Goal: Task Accomplishment & Management: Manage account settings

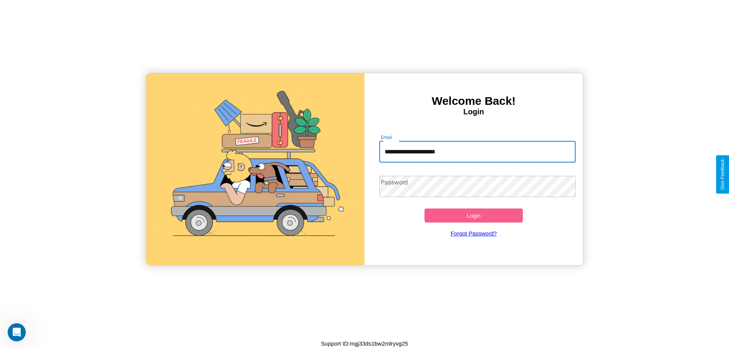
type input "**********"
click at [474, 215] on button "Login" at bounding box center [474, 216] width 98 height 14
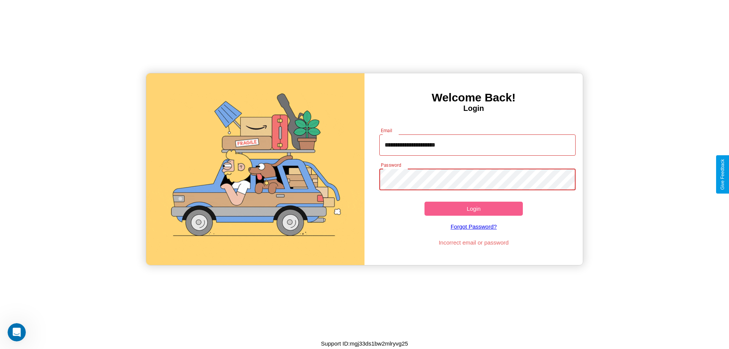
click at [474, 209] on button "Login" at bounding box center [474, 209] width 98 height 14
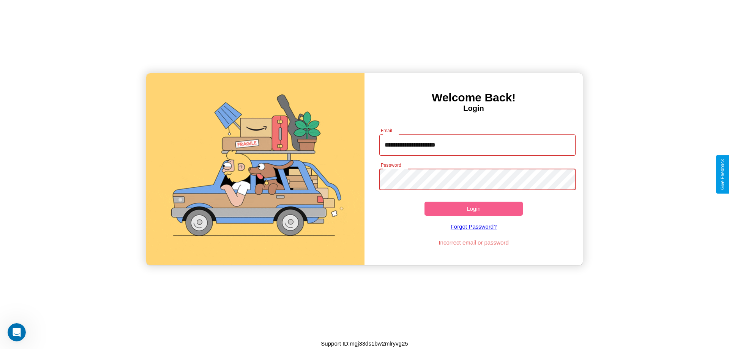
click at [474, 209] on button "Login" at bounding box center [474, 209] width 98 height 14
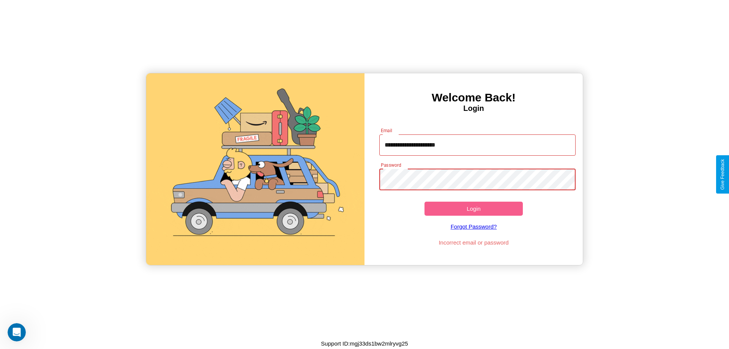
click at [474, 209] on button "Login" at bounding box center [474, 209] width 98 height 14
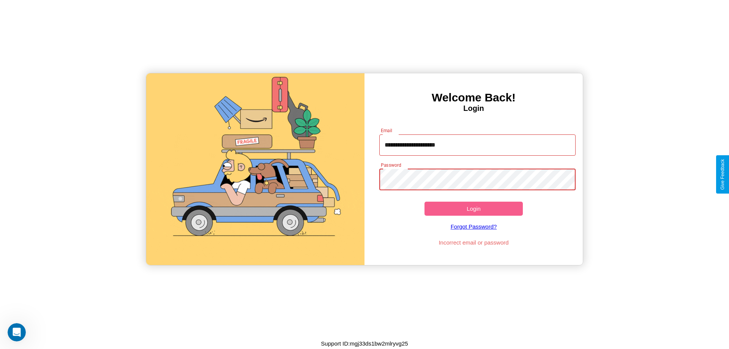
click at [474, 209] on button "Login" at bounding box center [474, 209] width 98 height 14
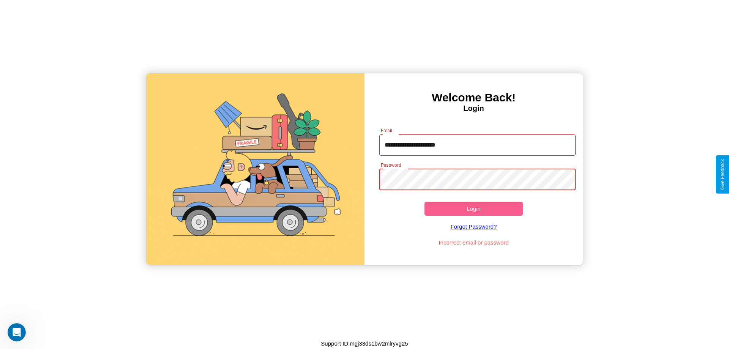
click at [474, 209] on button "Login" at bounding box center [474, 209] width 98 height 14
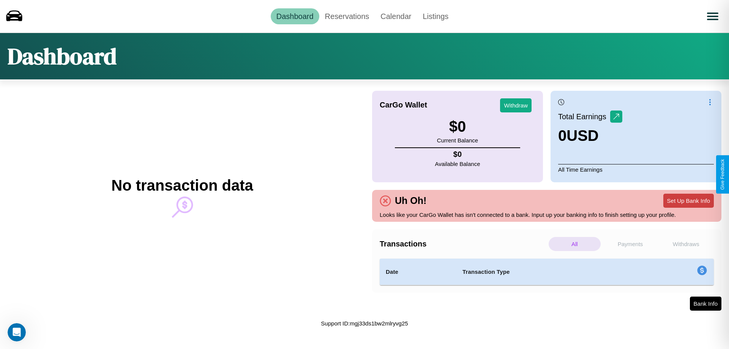
click at [689, 201] on button "Set Up Bank Info" at bounding box center [689, 201] width 51 height 14
